Goal: Complete application form

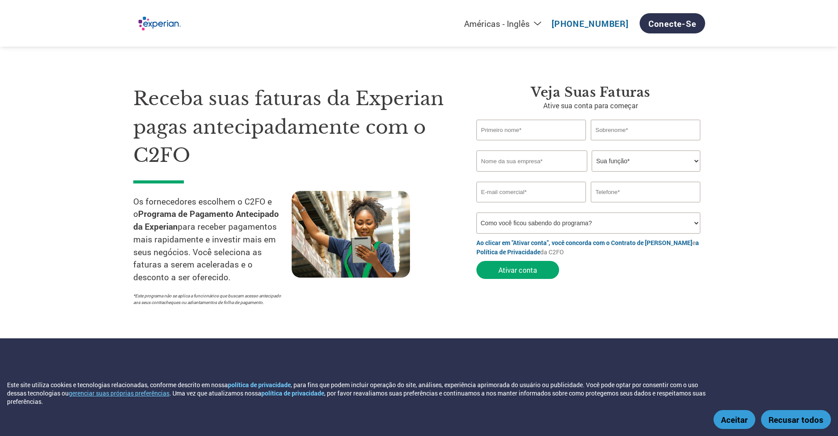
click at [621, 161] on select "Sua função* Diretor Financeiro Controlador Gerente de Crédito Diretor Financeir…" at bounding box center [646, 160] width 109 height 21
click at [519, 193] on input "email" at bounding box center [531, 192] width 110 height 21
click at [628, 190] on input "text" at bounding box center [646, 192] width 110 height 21
click at [565, 227] on select "Como você ficou sabendo do programa? Recebi uma carta E-mail Mídias sociais Pes…" at bounding box center [588, 222] width 224 height 21
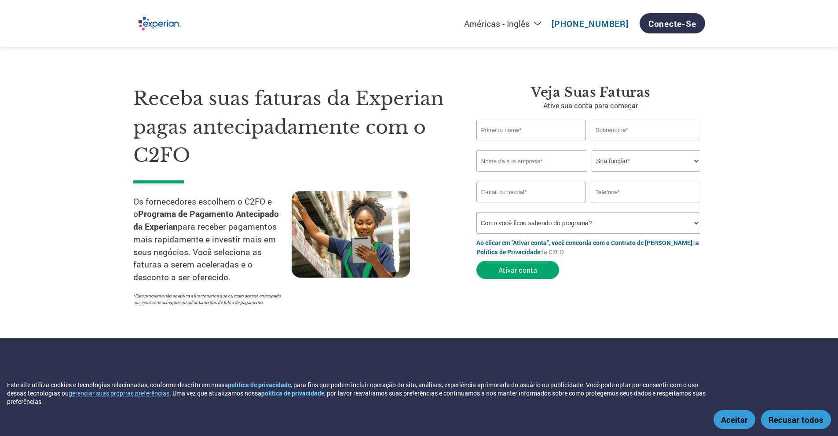
select select "Email"
click at [476, 212] on select "Como você ficou sabendo do programa? Recebi uma carta E-mail Mídias sociais Pes…" at bounding box center [588, 222] width 224 height 21
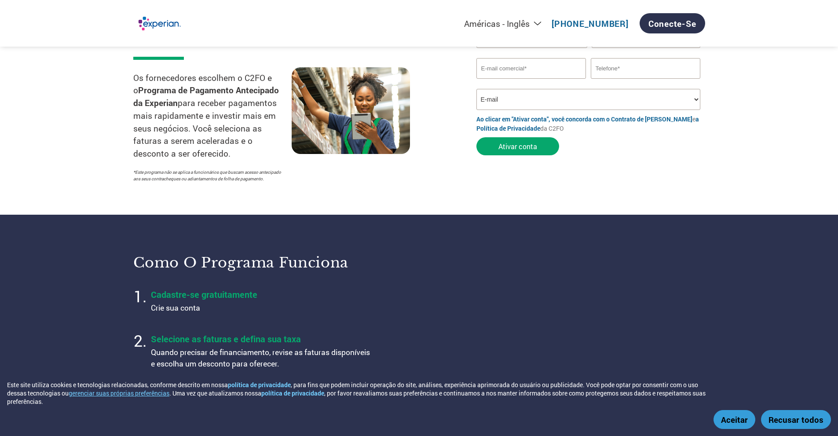
scroll to position [132, 0]
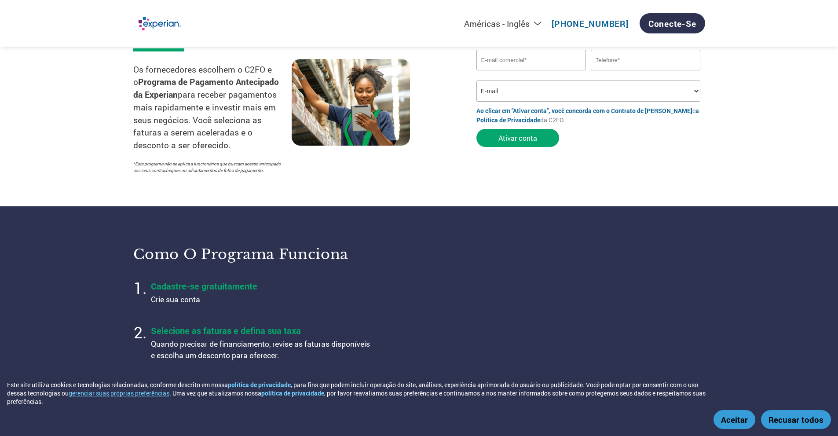
click at [729, 422] on font "Aceitar" at bounding box center [734, 419] width 27 height 11
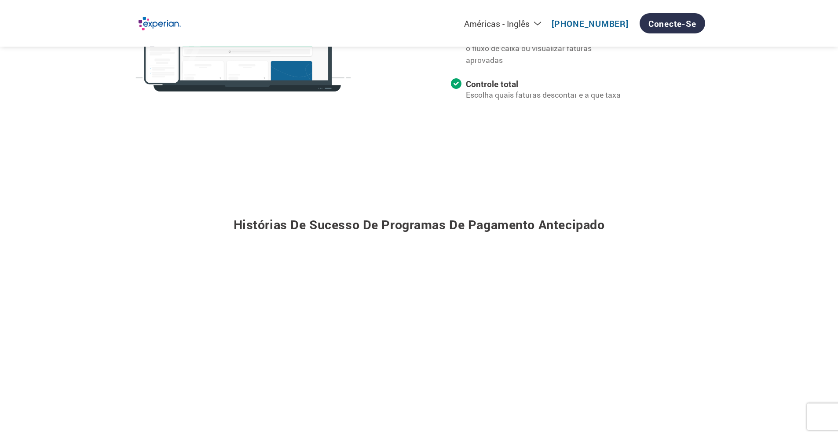
scroll to position [809, 0]
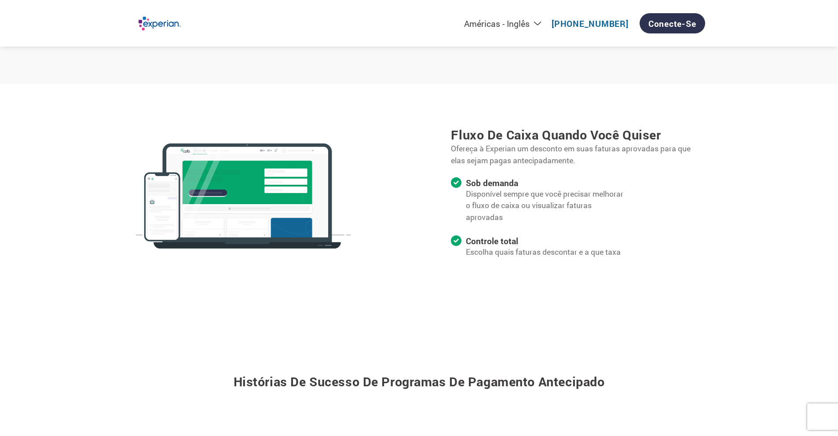
click at [544, 24] on select "Américas - Inglês Américas - Espanhol [GEOGRAPHIC_DATA] - Português Amériques -…" at bounding box center [445, 23] width 203 height 11
select select "pt"
click at [407, 18] on select "Américas - Inglês Américas - Espanhol [GEOGRAPHIC_DATA] - Português Amériques -…" at bounding box center [445, 23] width 203 height 11
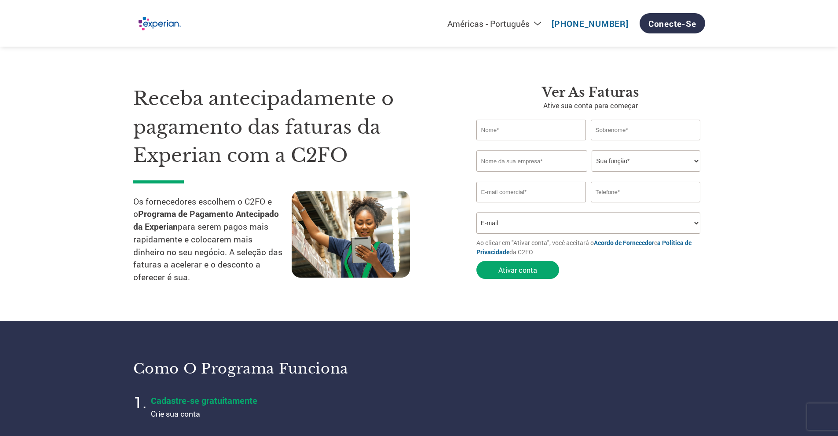
click at [518, 127] on input "text" at bounding box center [531, 130] width 110 height 21
click at [641, 127] on input "text" at bounding box center [646, 130] width 110 height 21
click at [550, 163] on input "text" at bounding box center [531, 160] width 111 height 21
click at [638, 158] on select "Sua função* Diretor Financeiro Auditor Financeiro Gerente de Crédito Diretor Fi…" at bounding box center [646, 160] width 109 height 21
click at [522, 128] on input "text" at bounding box center [531, 130] width 110 height 21
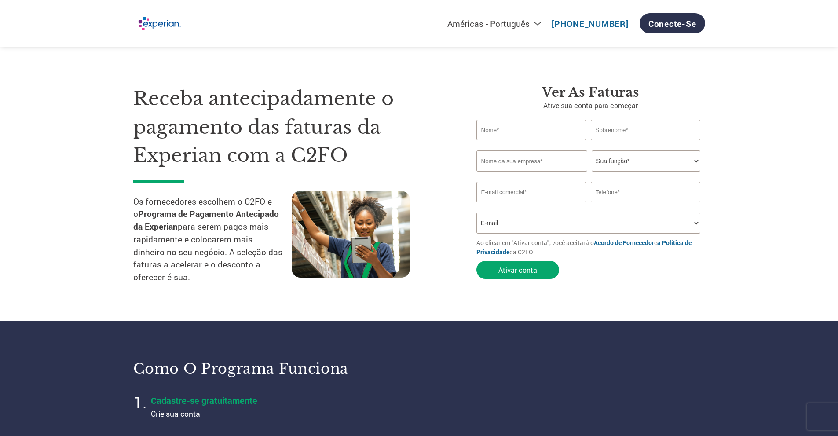
click at [520, 169] on input "text" at bounding box center [531, 160] width 111 height 21
click at [778, 196] on section "Receba antecipadamente o pagamento das faturas da Experian com a C2FO Os fornec…" at bounding box center [419, 177] width 838 height 285
